Goal: Task Accomplishment & Management: Manage account settings

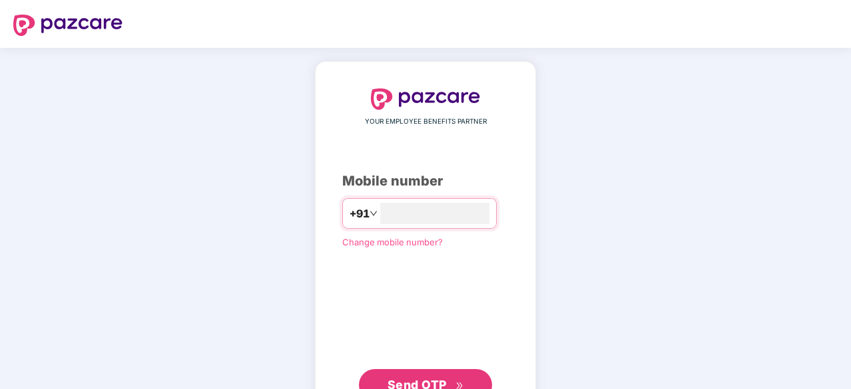
type input "**********"
click at [413, 374] on button "Send OTP" at bounding box center [425, 386] width 133 height 32
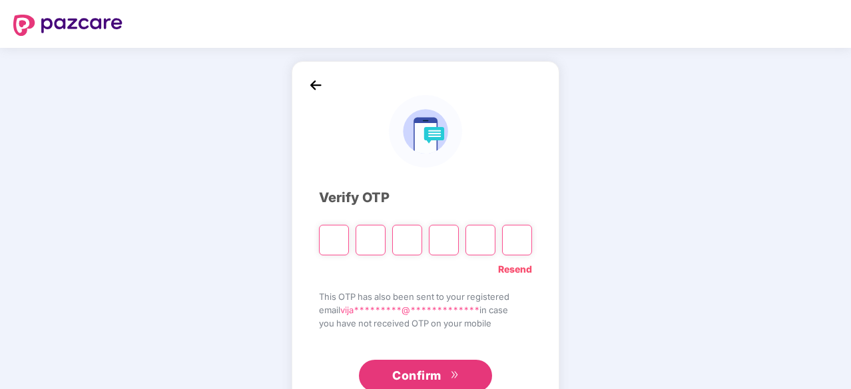
type input "*"
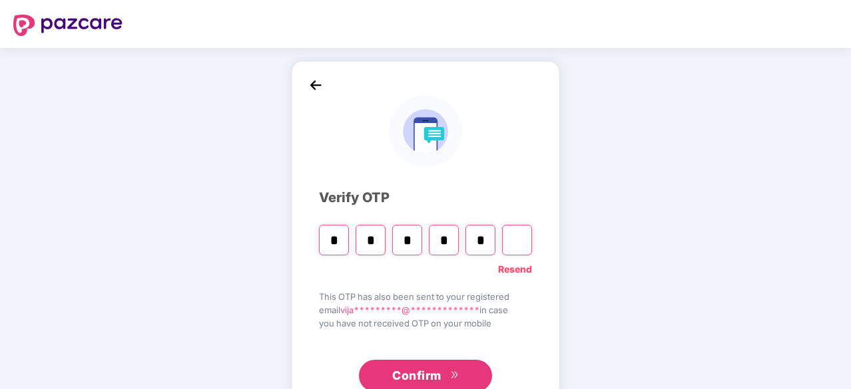
type input "*"
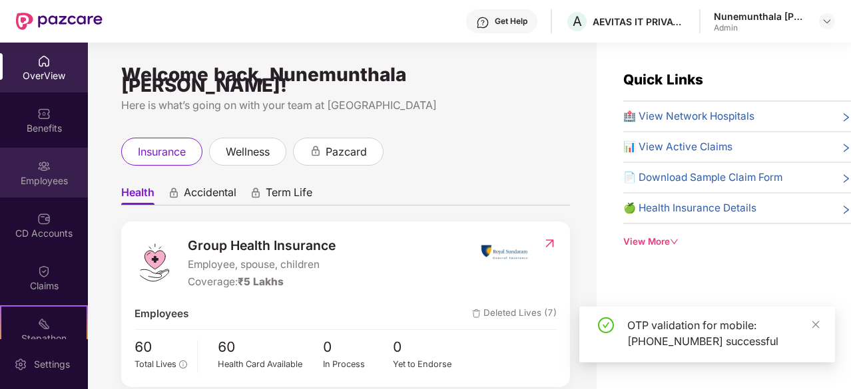
click at [57, 156] on div "Employees" at bounding box center [44, 173] width 88 height 50
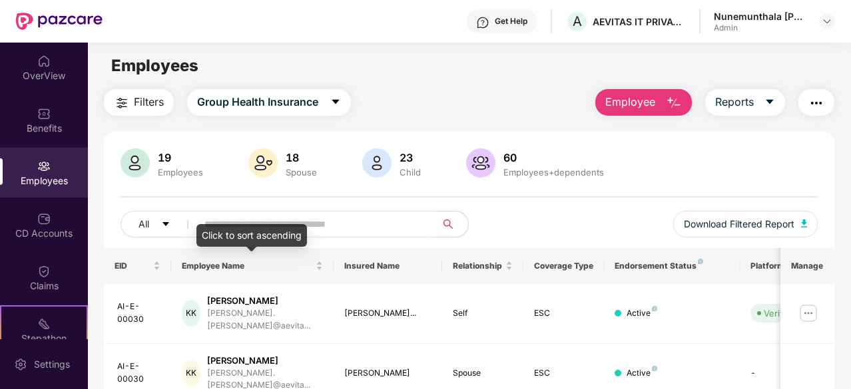
click at [297, 226] on div "Click to sort ascending" at bounding box center [251, 235] width 111 height 23
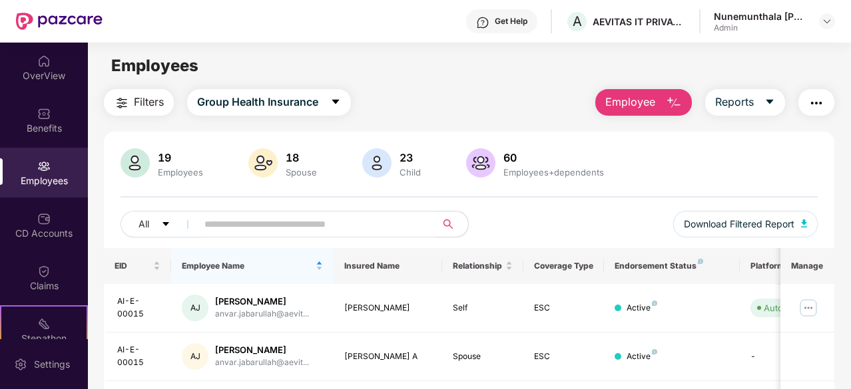
click at [322, 218] on input "text" at bounding box center [311, 224] width 214 height 20
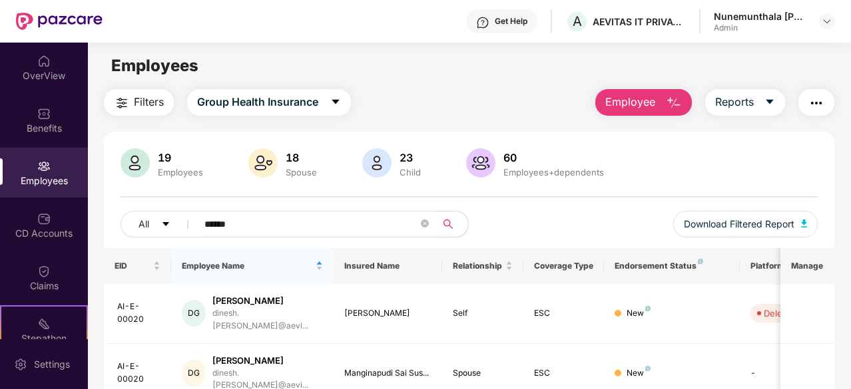
type input "******"
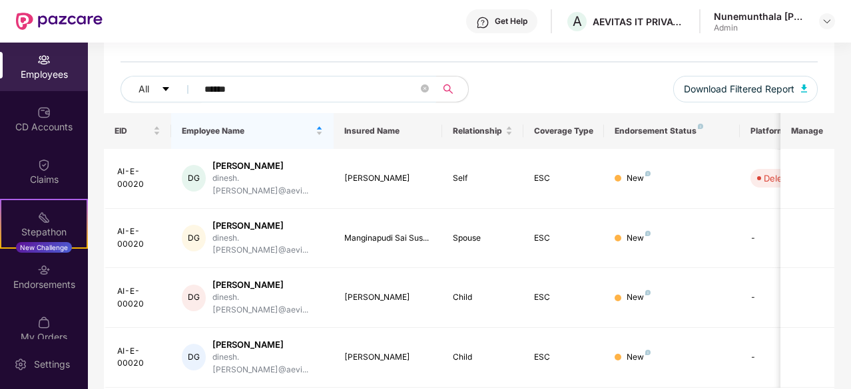
scroll to position [123, 0]
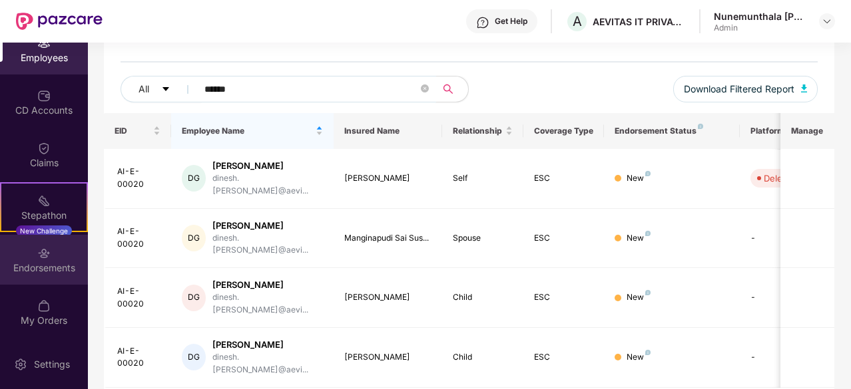
click at [32, 258] on div "Endorsements" at bounding box center [44, 260] width 88 height 50
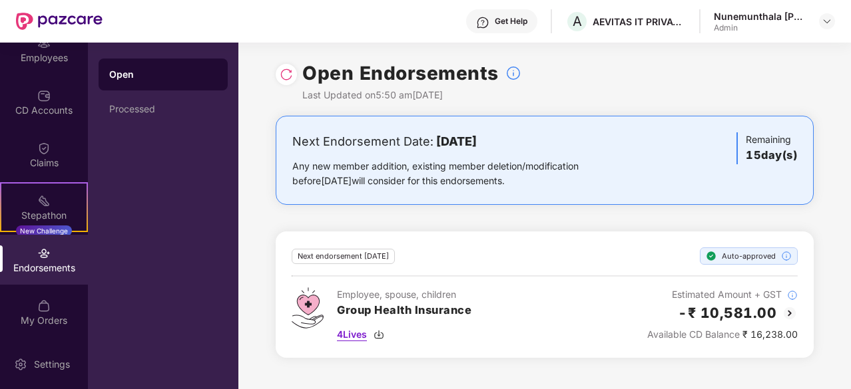
click at [355, 335] on span "4 Lives" at bounding box center [352, 335] width 30 height 15
